Goal: Information Seeking & Learning: Learn about a topic

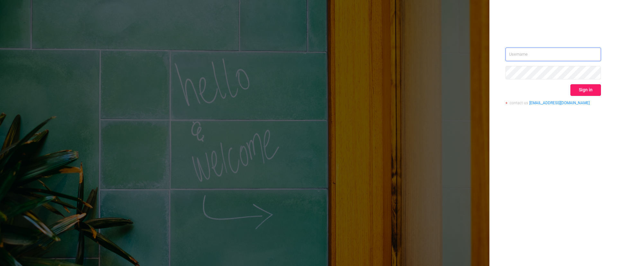
type input "[EMAIL_ADDRESS][DOMAIN_NAME]"
click at [584, 85] on button "Sign in" at bounding box center [586, 90] width 31 height 12
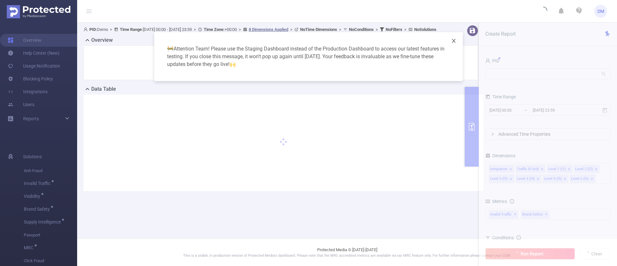
click at [455, 39] on icon "icon: close" at bounding box center [454, 41] width 4 height 4
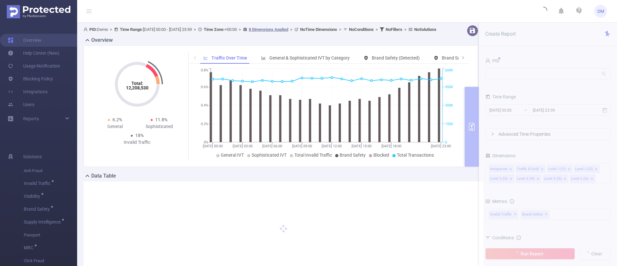
click at [503, 74] on section "PID: Demo > Time Range: [DATE] 00:00 - [DATE] 23:59 > Time Zone: +00:00 > 8 Dim…" at bounding box center [347, 157] width 540 height 268
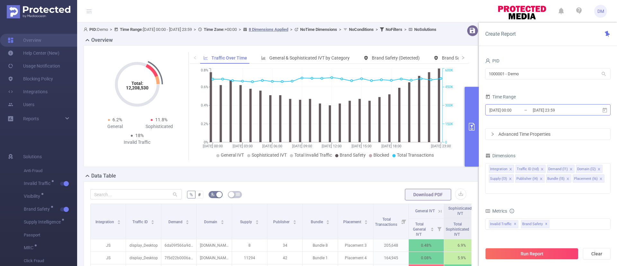
click at [545, 113] on input "[DATE] 23:59" at bounding box center [558, 110] width 52 height 9
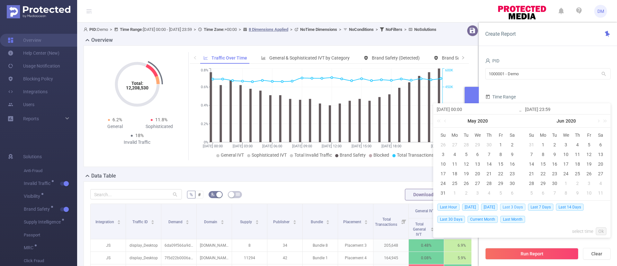
click at [515, 207] on span "Last 3 Days" at bounding box center [512, 207] width 25 height 7
type input "[DATE] 00:00"
type input "[DATE] 23:59"
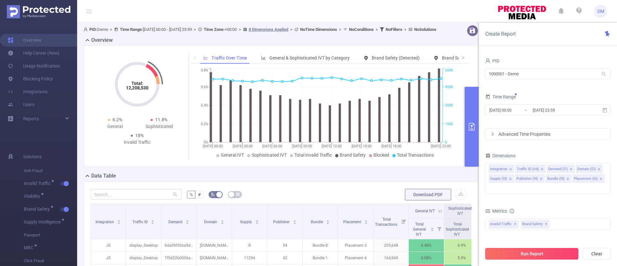
click at [529, 255] on button "Run Report" at bounding box center [531, 254] width 93 height 12
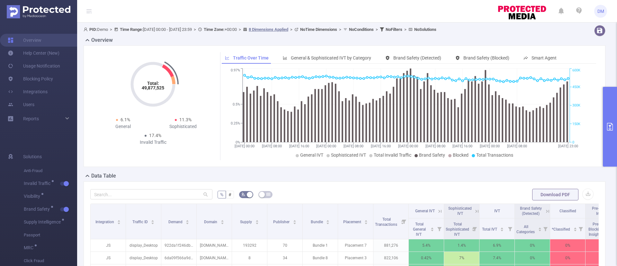
click at [229, 167] on div "Total: 49,877,525 Total: 49,877,525 6.1% General 11.3% Sophisticated 17.4% Inva…" at bounding box center [344, 108] width 527 height 127
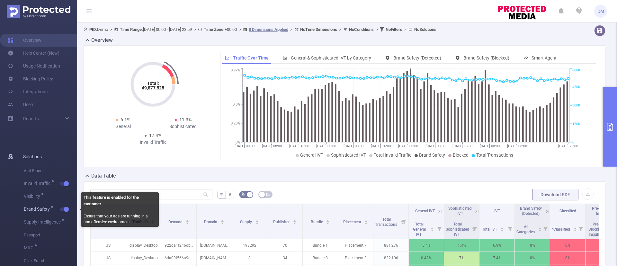
click at [65, 204] on span "Brand Safety" at bounding box center [50, 209] width 53 height 13
click at [65, 208] on button "button" at bounding box center [64, 209] width 9 height 4
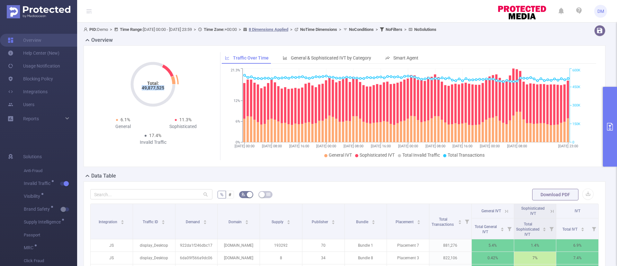
drag, startPoint x: 136, startPoint y: 85, endPoint x: 170, endPoint y: 87, distance: 34.2
click at [170, 87] on icon "Total: 49,877,525" at bounding box center [153, 84] width 64 height 64
click at [121, 126] on div "General" at bounding box center [123, 126] width 60 height 7
click at [182, 125] on div "Sophisticated" at bounding box center [183, 126] width 60 height 7
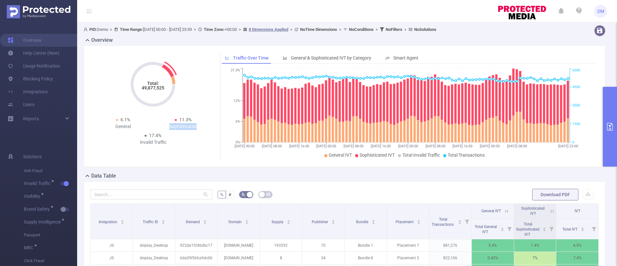
click at [182, 125] on div "Sophisticated" at bounding box center [183, 126] width 60 height 7
drag, startPoint x: 166, startPoint y: 142, endPoint x: 136, endPoint y: 137, distance: 30.6
click at [136, 137] on div "17.4% Invalid Traffic" at bounding box center [153, 139] width 60 height 14
click at [171, 163] on div "Total: 49,877,525 Total: 49,877,525 6.1% General 11.3% Sophisticated 17.4% Inva…" at bounding box center [345, 106] width 522 height 122
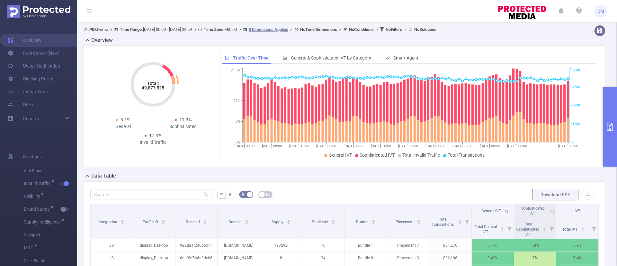
click at [121, 122] on span "6.1%" at bounding box center [126, 119] width 10 height 5
click at [118, 132] on div "6.1% General 11.3% Sophisticated" at bounding box center [153, 124] width 120 height 16
drag, startPoint x: 118, startPoint y: 126, endPoint x: 132, endPoint y: 126, distance: 13.5
click at [132, 126] on div "General" at bounding box center [123, 126] width 60 height 7
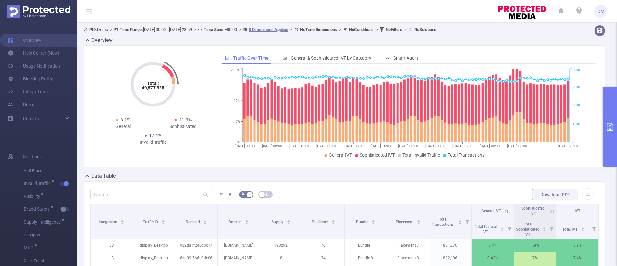
click at [199, 152] on div "Total: 49,877,525 Total: 49,877,525 6.1% General 11.3% Sophisticated 17.4% Inva…" at bounding box center [154, 106] width 122 height 108
drag, startPoint x: 170, startPoint y: 126, endPoint x: 203, endPoint y: 132, distance: 33.7
click at [203, 132] on div "Total: 49,877,525 6.1% General 11.3% Sophisticated 17.4% Invalid Traffic" at bounding box center [153, 100] width 120 height 96
click at [340, 152] on span "General IVT" at bounding box center [340, 154] width 23 height 5
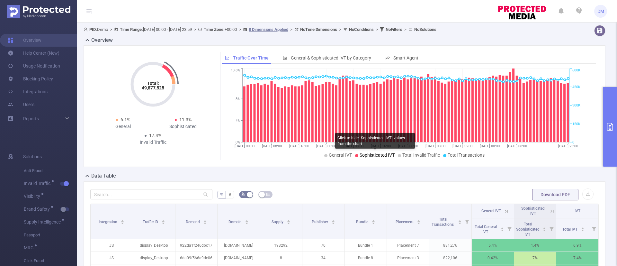
click at [367, 156] on span "Sophisticated IVT" at bounding box center [377, 154] width 35 height 5
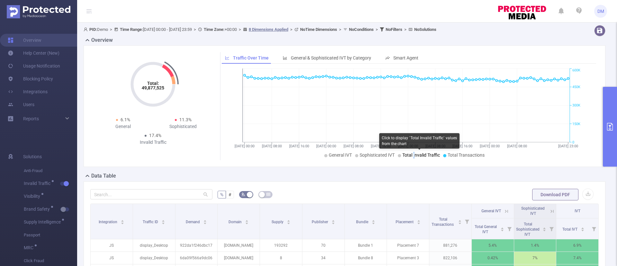
click at [413, 154] on span "Total Invalid Traffic" at bounding box center [422, 154] width 38 height 5
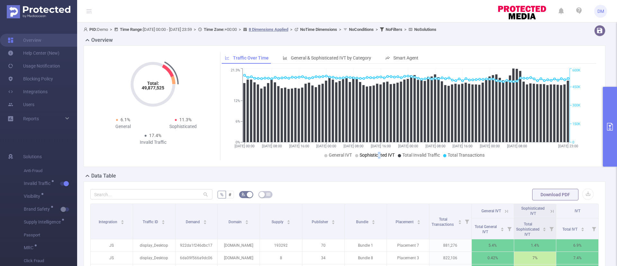
drag, startPoint x: 378, startPoint y: 155, endPoint x: 372, endPoint y: 156, distance: 6.1
click at [377, 155] on span "Sophisticated IVT" at bounding box center [377, 154] width 35 height 5
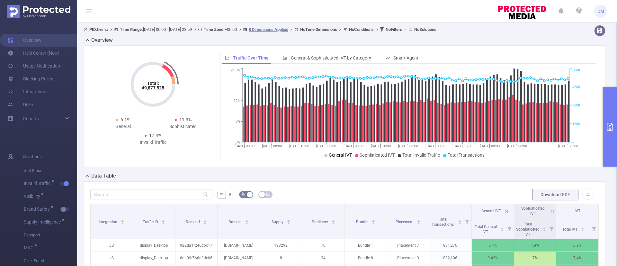
click at [339, 156] on span "General IVT" at bounding box center [340, 154] width 23 height 5
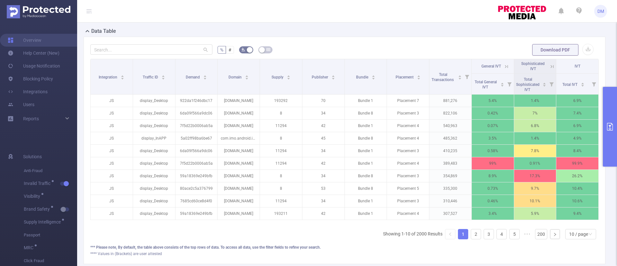
scroll to position [0, 1]
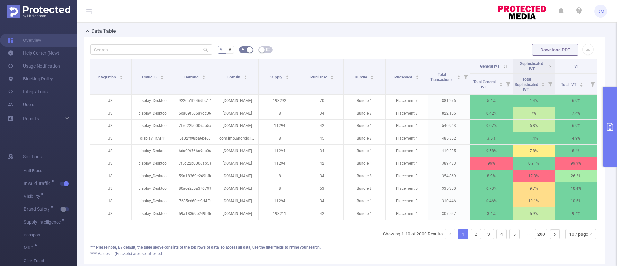
click at [503, 68] on icon at bounding box center [506, 67] width 6 height 6
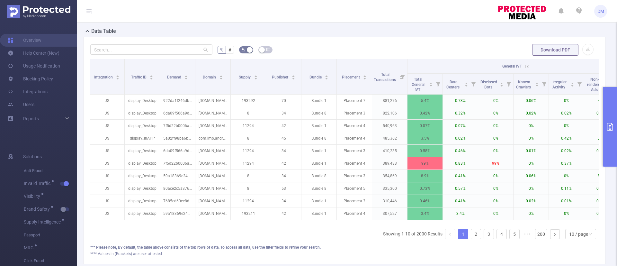
scroll to position [0, 102]
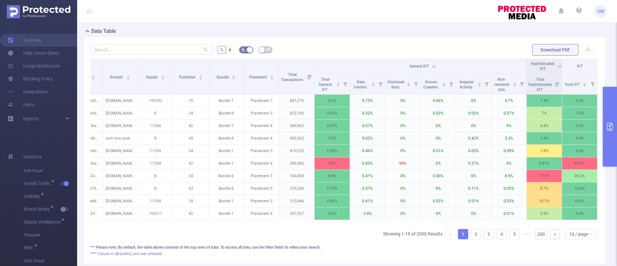
click at [558, 67] on icon at bounding box center [559, 66] width 3 height 3
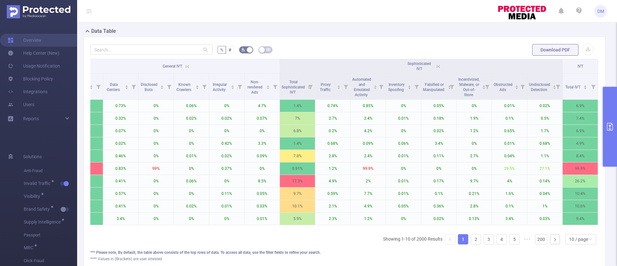
scroll to position [0, 310]
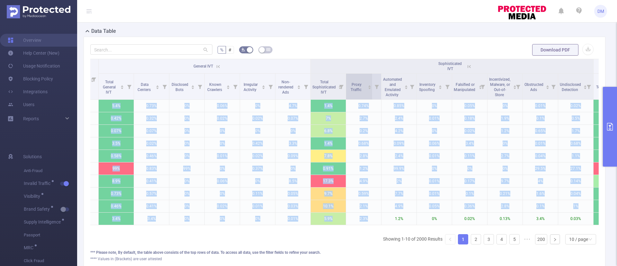
drag, startPoint x: 371, startPoint y: 221, endPoint x: 354, endPoint y: 97, distance: 125.3
click at [354, 97] on table "Integration Traffic ID Demand Domain Supply Publisher Bundle Placement Total Tr…" at bounding box center [204, 142] width 849 height 166
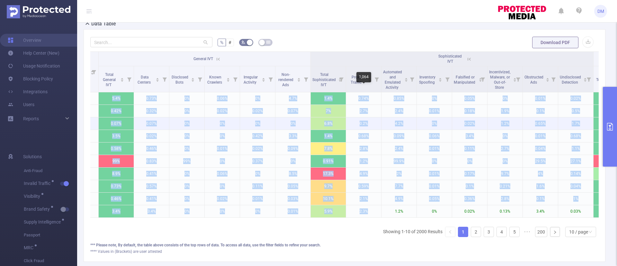
scroll to position [99, 0]
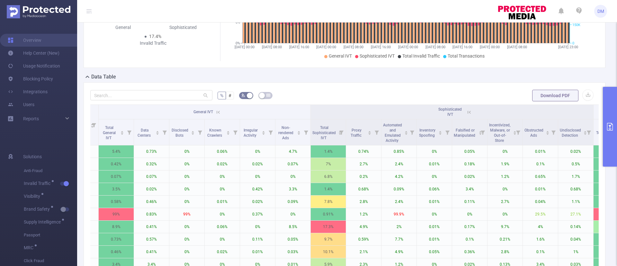
click at [360, 101] on form "% # Download PDF" at bounding box center [344, 95] width 509 height 13
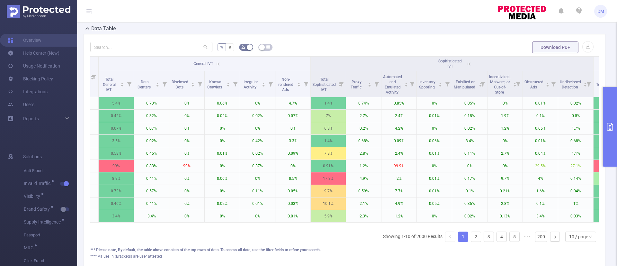
click at [218, 64] on icon at bounding box center [218, 64] width 6 height 6
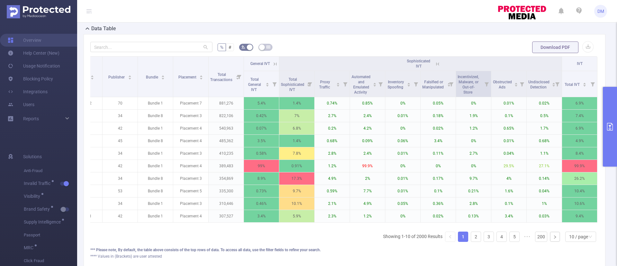
scroll to position [0, 172]
click at [436, 63] on icon at bounding box center [437, 63] width 3 height 3
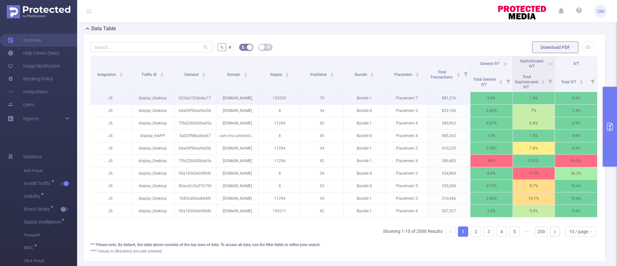
scroll to position [0, 1]
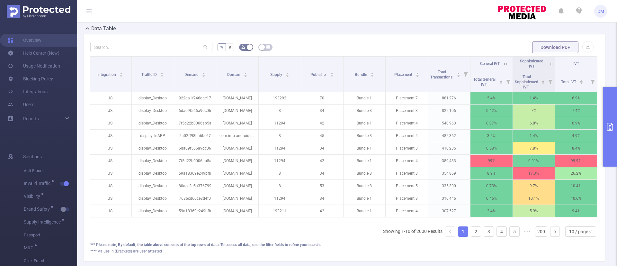
click at [608, 116] on button "primary" at bounding box center [610, 127] width 14 height 80
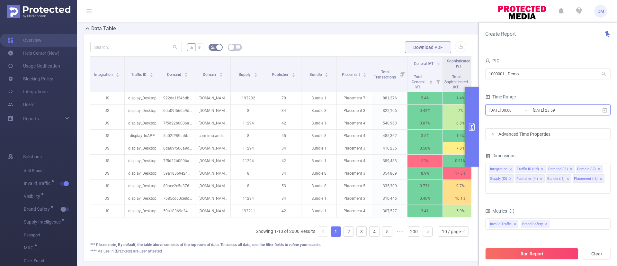
click at [542, 110] on input "[DATE] 23:59" at bounding box center [558, 110] width 52 height 9
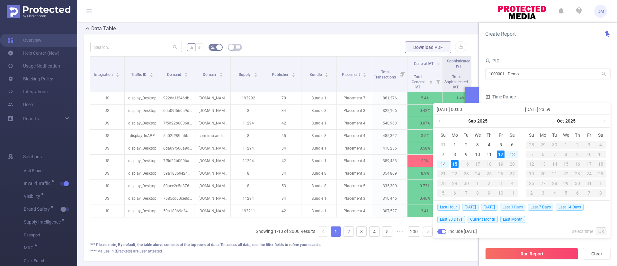
drag, startPoint x: 520, startPoint y: 207, endPoint x: 514, endPoint y: 208, distance: 5.9
click at [520, 207] on span "Last 3 Days" at bounding box center [512, 207] width 25 height 7
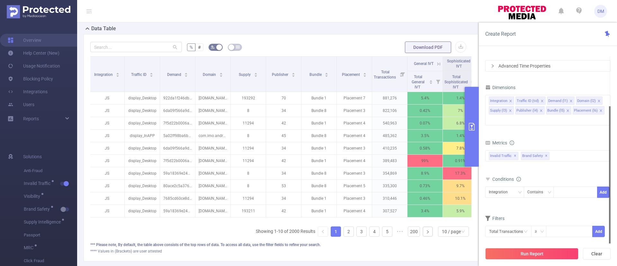
click at [538, 66] on div "Advanced Time Properties" at bounding box center [548, 65] width 125 height 11
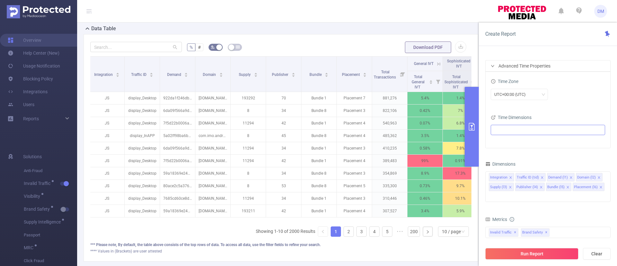
click at [538, 127] on ul at bounding box center [546, 130] width 106 height 10
click at [578, 102] on div "UTC+00:00 (UTC)" at bounding box center [548, 94] width 114 height 15
click at [561, 51] on div "PID 1000001 - Demo 1000001 - Demo Time Range [DATE] 00:00 _ [DATE] 23:59 Advanc…" at bounding box center [548, 163] width 138 height 227
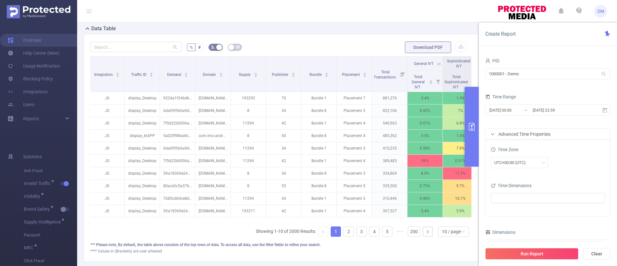
click at [494, 136] on div "Advanced Time Properties" at bounding box center [548, 134] width 125 height 11
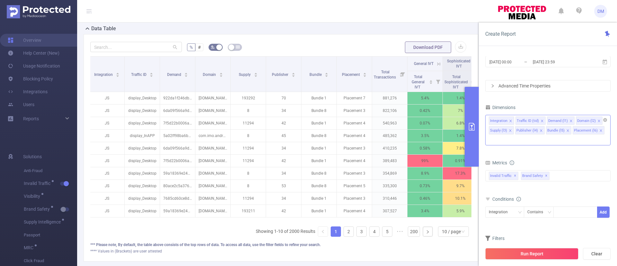
click at [492, 136] on input at bounding box center [490, 140] width 3 height 8
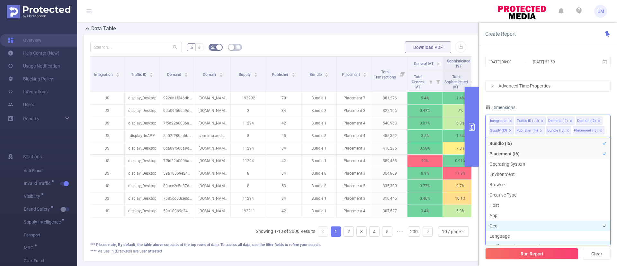
scroll to position [69, 0]
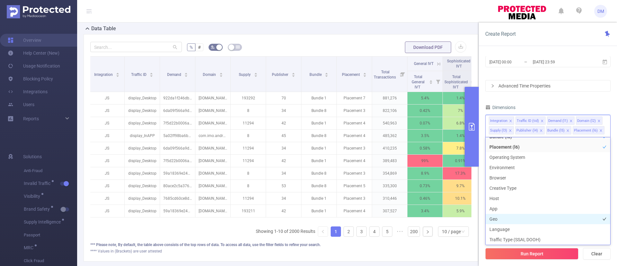
click at [496, 219] on li "Geo" at bounding box center [548, 219] width 125 height 10
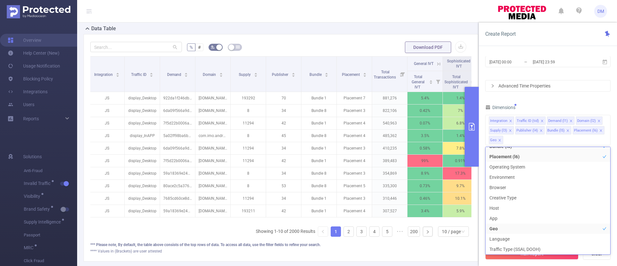
click at [481, 198] on div "PID 1000001 - Demo 1000001 - Demo Time Range [DATE] 00:00 _ [DATE] 23:59 Advanc…" at bounding box center [548, 163] width 138 height 227
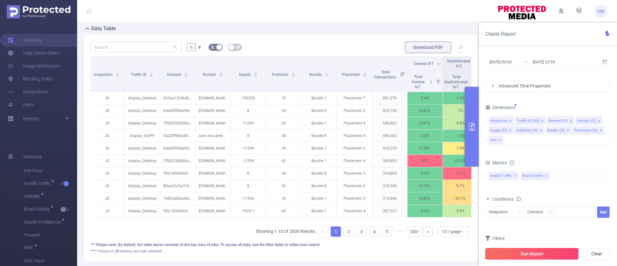
click at [536, 251] on button "Run Report" at bounding box center [531, 254] width 93 height 12
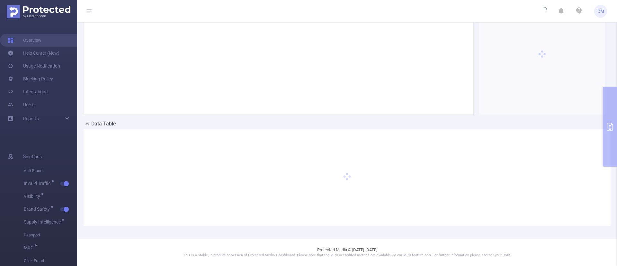
scroll to position [52, 0]
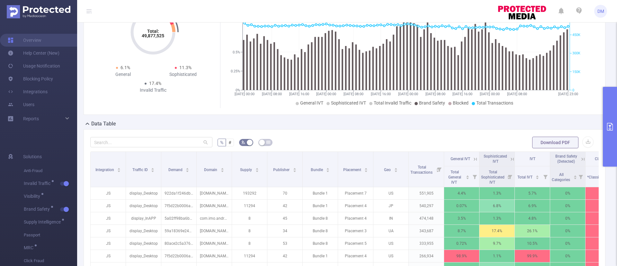
scroll to position [100, 0]
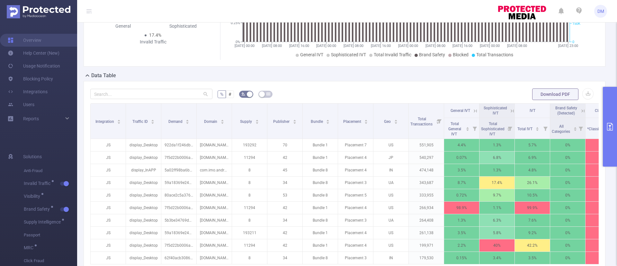
click at [607, 130] on icon "primary" at bounding box center [610, 127] width 8 height 8
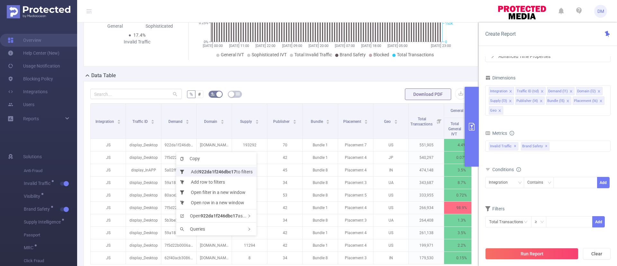
click at [209, 174] on li "Add 922da1f246dbc17 to filters" at bounding box center [216, 172] width 80 height 10
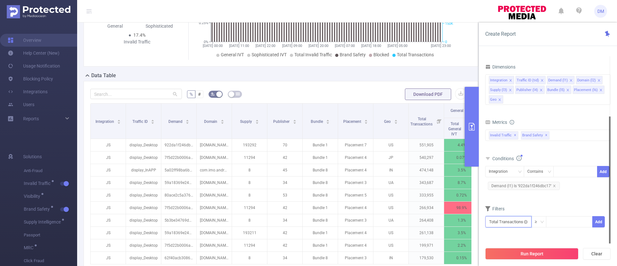
click at [509, 222] on input "text" at bounding box center [508, 221] width 46 height 11
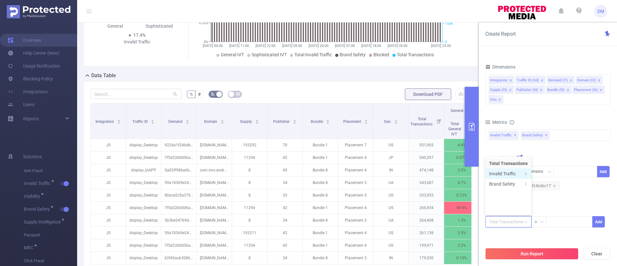
click at [503, 173] on li "Invalid Traffic" at bounding box center [508, 173] width 46 height 10
click at [551, 163] on li "General IVT" at bounding box center [553, 163] width 47 height 10
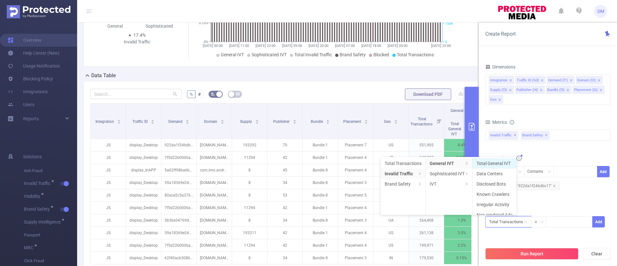
click at [501, 163] on li "Total General IVT" at bounding box center [495, 163] width 44 height 10
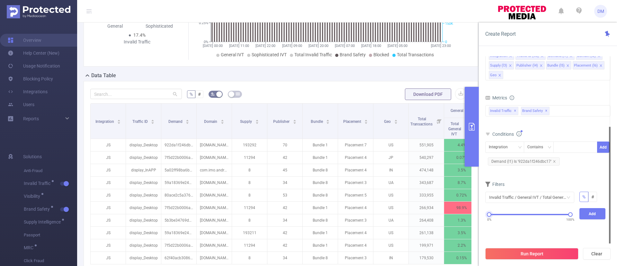
click at [495, 215] on div "0% 100%" at bounding box center [529, 215] width 81 height 4
click at [594, 215] on button "Add" at bounding box center [593, 213] width 26 height 11
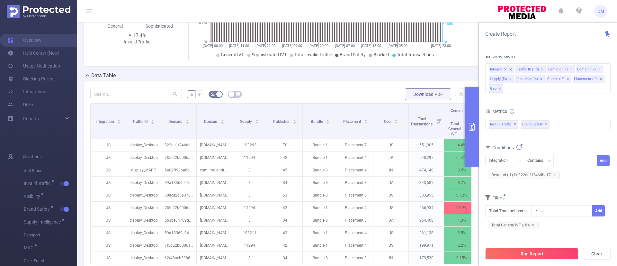
drag, startPoint x: 515, startPoint y: 255, endPoint x: 493, endPoint y: 240, distance: 26.1
click at [512, 251] on button "Run Report" at bounding box center [531, 254] width 93 height 12
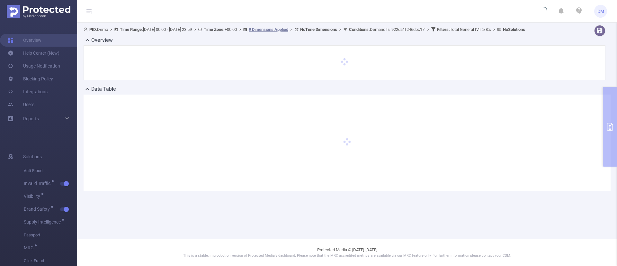
scroll to position [0, 0]
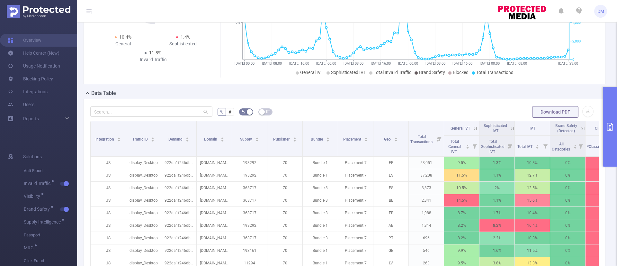
scroll to position [96, 0]
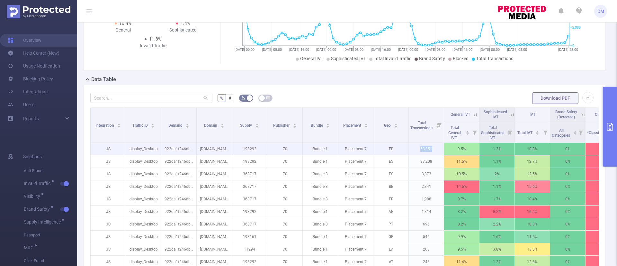
drag, startPoint x: 438, startPoint y: 155, endPoint x: 390, endPoint y: 158, distance: 48.0
click at [416, 155] on p "53,051" at bounding box center [426, 149] width 35 height 12
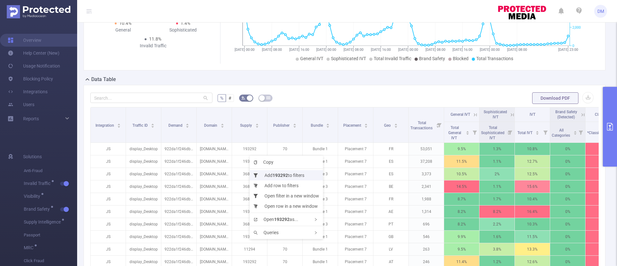
click at [287, 173] on b "193292" at bounding box center [280, 175] width 15 height 5
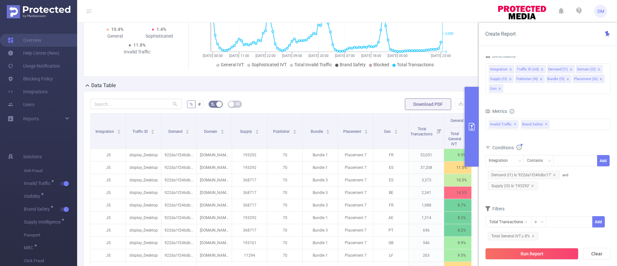
click at [540, 254] on button "Run Report" at bounding box center [531, 254] width 93 height 12
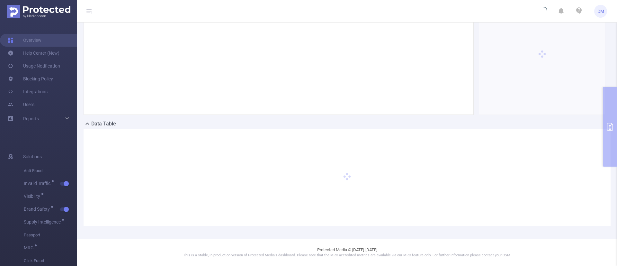
scroll to position [0, 0]
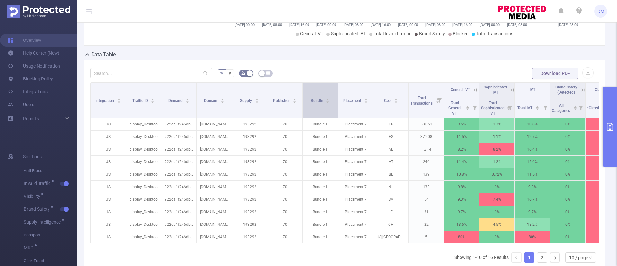
scroll to position [145, 0]
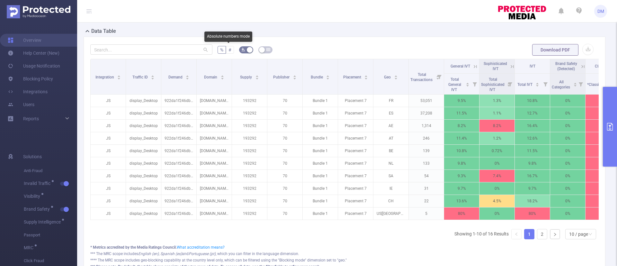
click at [229, 52] on span "#" at bounding box center [230, 49] width 3 height 5
click at [229, 51] on input "#" at bounding box center [229, 51] width 0 height 0
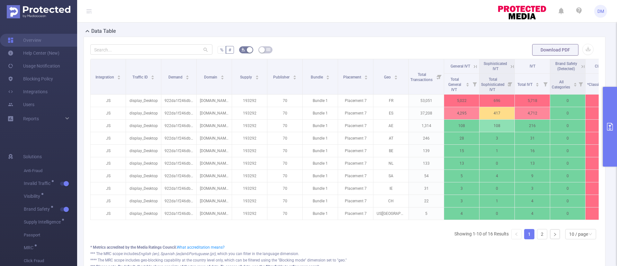
click at [218, 51] on label "%" at bounding box center [222, 50] width 8 height 8
click at [220, 51] on input "%" at bounding box center [220, 51] width 0 height 0
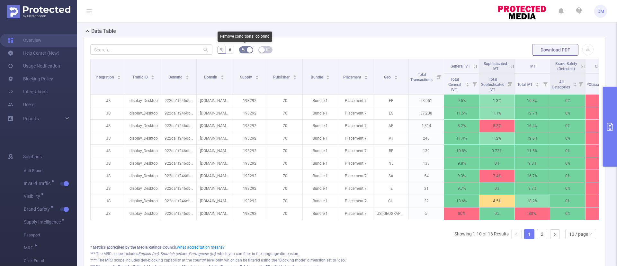
click at [247, 52] on button "button" at bounding box center [246, 49] width 14 height 7
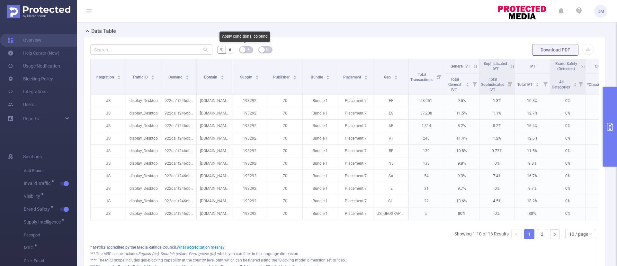
click at [247, 48] on icon "icon: bg-colors" at bounding box center [249, 50] width 4 height 4
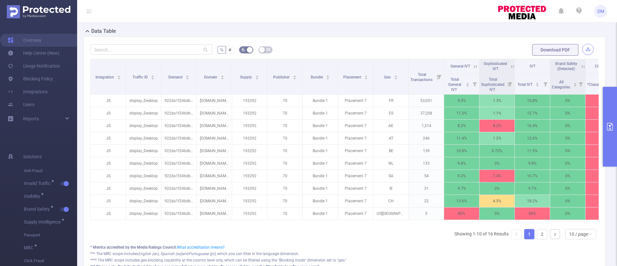
click at [583, 50] on button "button" at bounding box center [588, 49] width 11 height 11
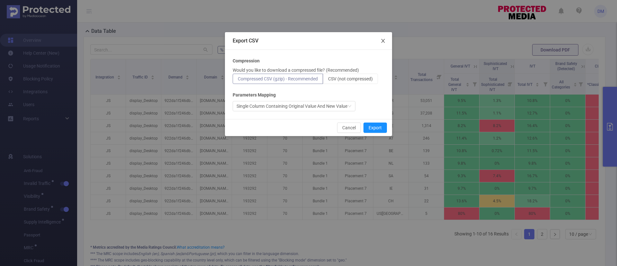
click at [384, 41] on icon "icon: close" at bounding box center [383, 41] width 4 height 4
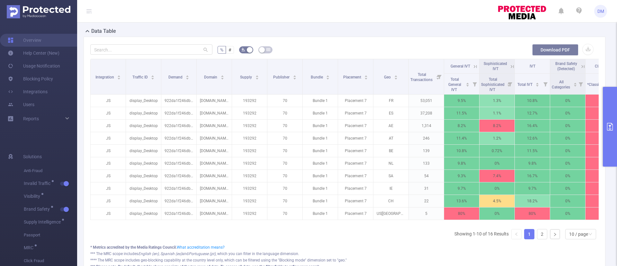
click at [547, 51] on button "Download PDF" at bounding box center [555, 50] width 46 height 12
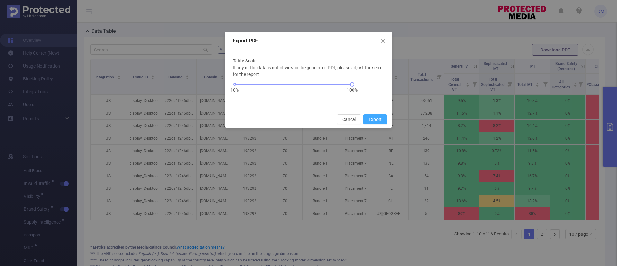
click at [384, 116] on button "Export" at bounding box center [375, 119] width 23 height 10
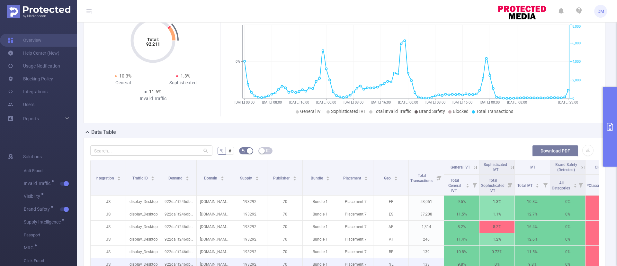
scroll to position [0, 0]
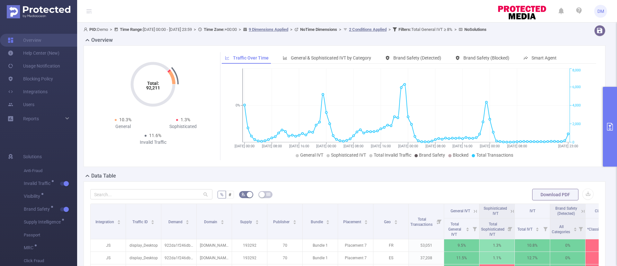
click at [593, 36] on div "Overview" at bounding box center [347, 40] width 527 height 9
click at [596, 30] on button "button" at bounding box center [599, 30] width 11 height 11
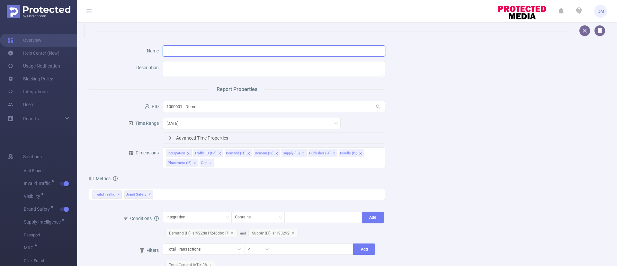
click at [192, 50] on input "text" at bounding box center [274, 50] width 222 height 11
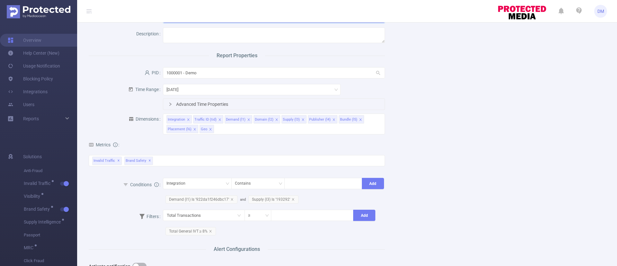
scroll to position [96, 0]
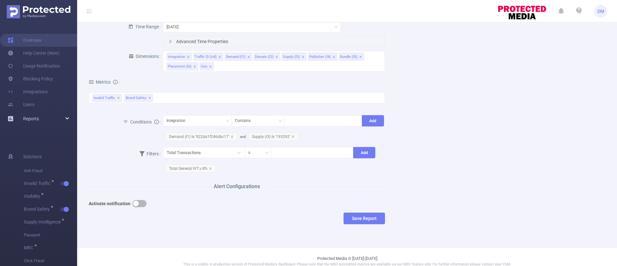
type input "demaikgrfd"
click at [67, 115] on div "Reports" at bounding box center [38, 118] width 77 height 13
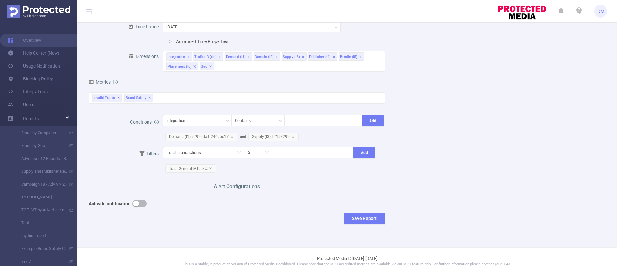
click at [206, 207] on div "Activate notification" at bounding box center [200, 203] width 222 height 13
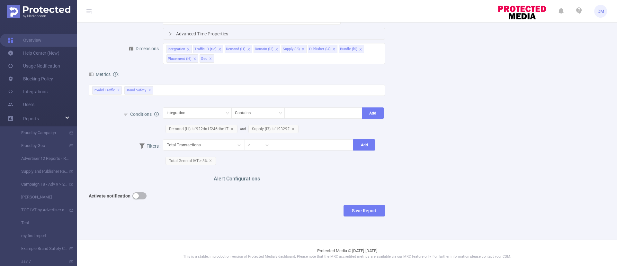
click at [140, 194] on button "button" at bounding box center [139, 195] width 14 height 7
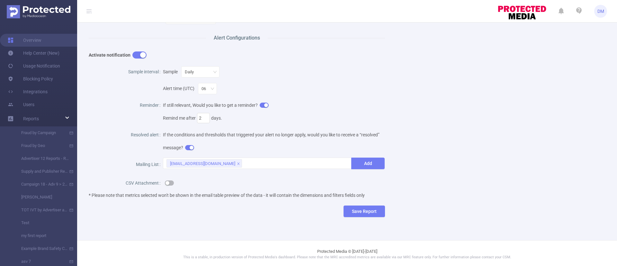
scroll to position [246, 0]
click at [173, 180] on div at bounding box center [274, 182] width 222 height 13
click at [169, 182] on button "button" at bounding box center [169, 182] width 9 height 5
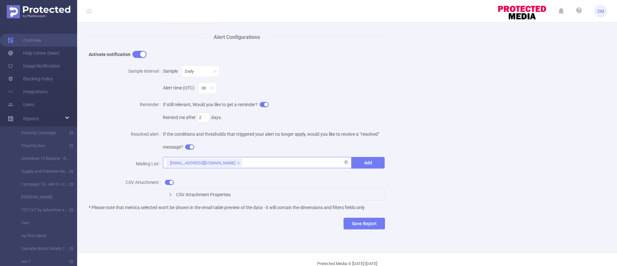
click at [228, 162] on div "[EMAIL_ADDRESS][DOMAIN_NAME]" at bounding box center [258, 162] width 182 height 11
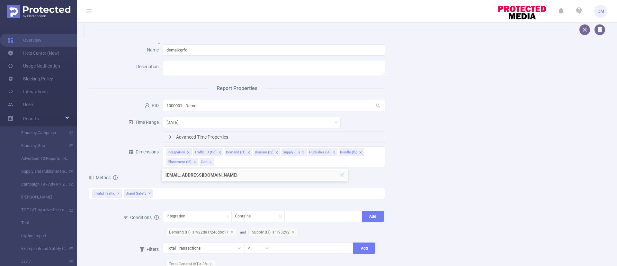
scroll to position [0, 0]
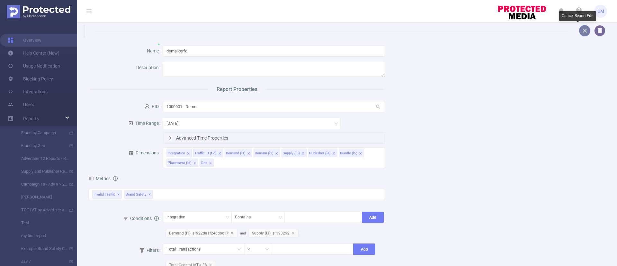
click at [579, 30] on button "button" at bounding box center [584, 30] width 11 height 11
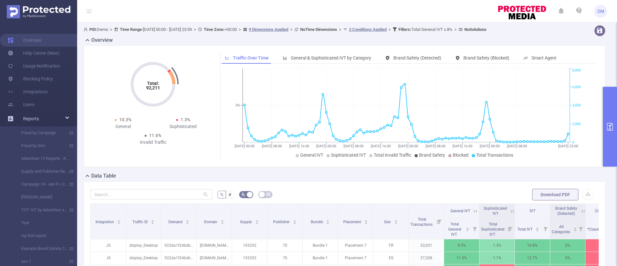
drag, startPoint x: 67, startPoint y: 117, endPoint x: 64, endPoint y: 122, distance: 5.9
click at [67, 118] on icon at bounding box center [67, 118] width 3 height 0
